Goal: Task Accomplishment & Management: Use online tool/utility

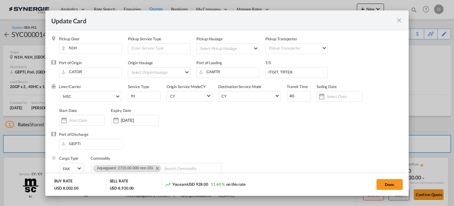
scroll to position [149, 0]
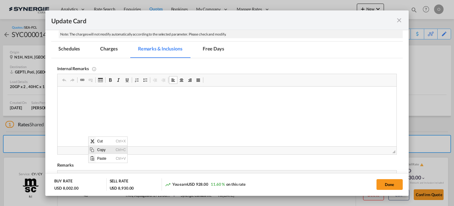
click at [102, 150] on span "Copy" at bounding box center [105, 149] width 18 height 9
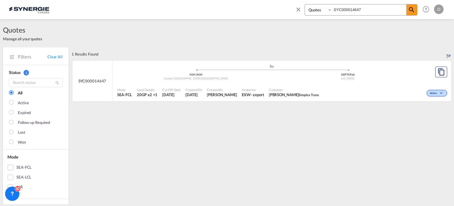
select select "Quotes"
click at [179, 90] on span "Cut Off Date" at bounding box center [171, 89] width 18 height 4
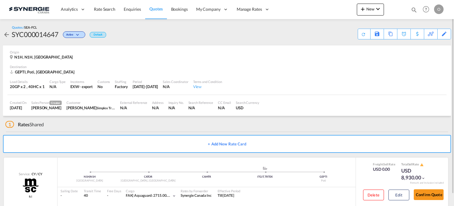
scroll to position [12, 0]
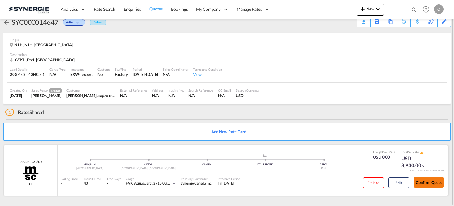
drag, startPoint x: 424, startPoint y: 183, endPoint x: 439, endPoint y: 178, distance: 16.5
click at [424, 182] on button "Confirm Quote" at bounding box center [428, 182] width 30 height 11
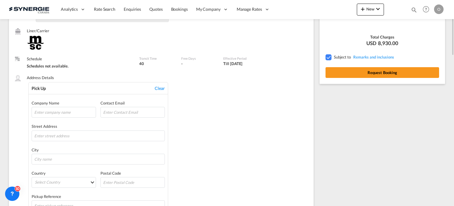
scroll to position [65, 0]
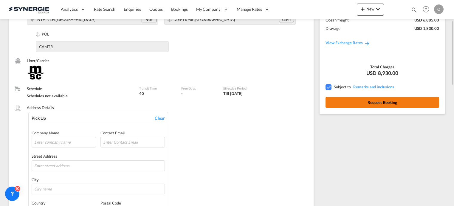
click at [376, 104] on button "Request Booking" at bounding box center [381, 102] width 113 height 11
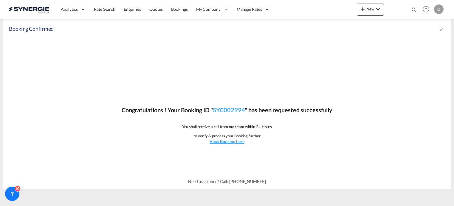
scroll to position [0, 0]
click at [224, 109] on link "SYC002994" at bounding box center [229, 109] width 32 height 7
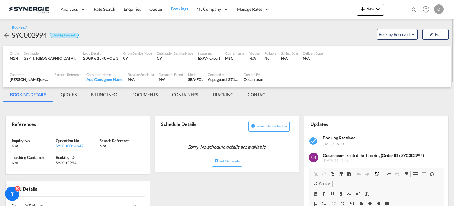
click at [71, 94] on md-tab-item "QUOTES" at bounding box center [69, 94] width 30 height 14
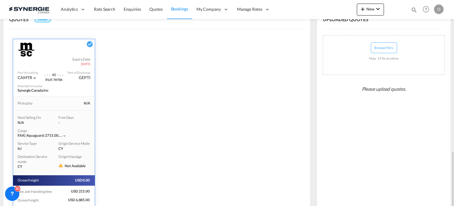
scroll to position [165, 0]
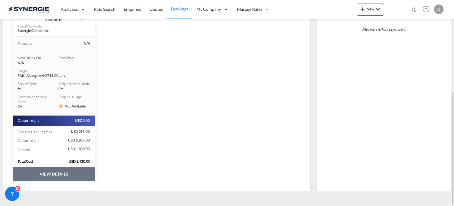
click at [51, 172] on button "VIEW DETAILS" at bounding box center [54, 174] width 82 height 14
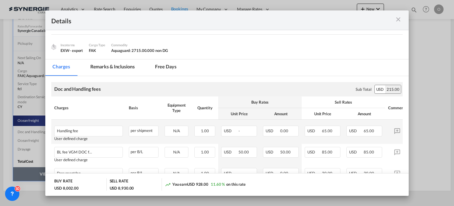
scroll to position [89, 0]
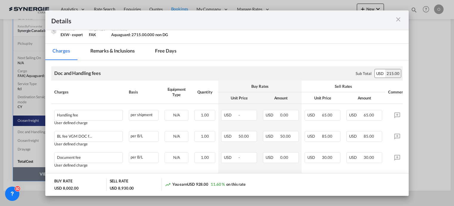
click at [111, 49] on md-tab-item "Remarks & Inclusions" at bounding box center [112, 51] width 59 height 16
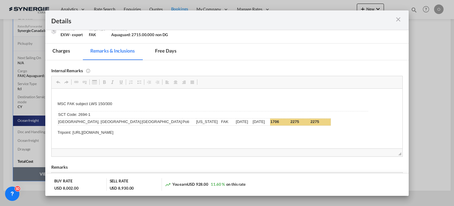
click at [398, 19] on md-icon "icon-close m-3 fg-AAA8AD cursor" at bounding box center [397, 19] width 7 height 7
